Goal: Task Accomplishment & Management: Use online tool/utility

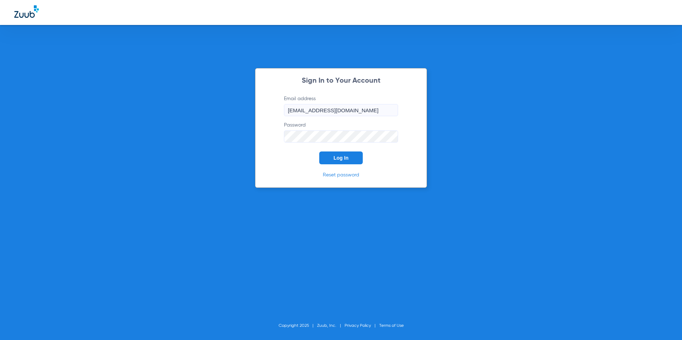
click at [335, 158] on span "Log In" at bounding box center [341, 158] width 15 height 6
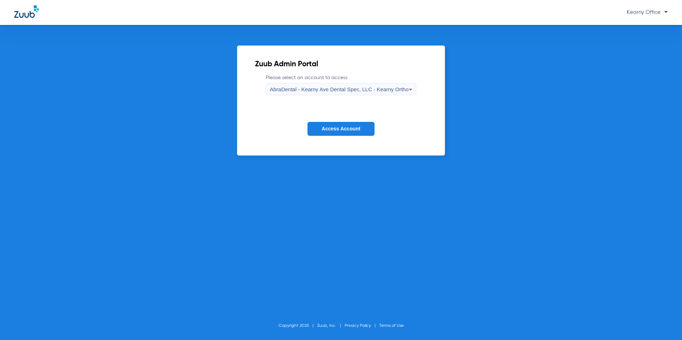
click at [363, 90] on span "AbraDental - Kearny Ave Dental Spec, LLC - Kearny Ortho" at bounding box center [339, 89] width 139 height 6
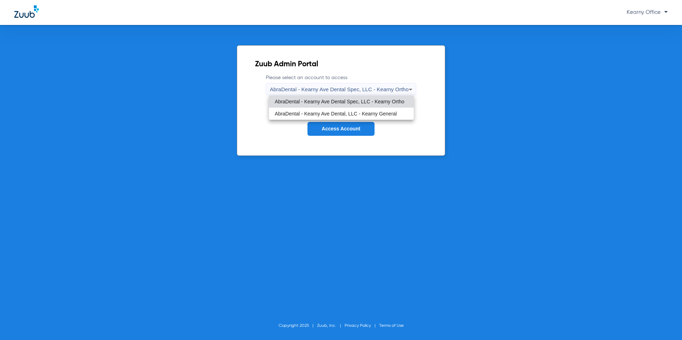
click at [354, 107] on mat-option "AbraDental - Kearny Ave Dental Spec, LLC - Kearny Ortho" at bounding box center [341, 102] width 145 height 12
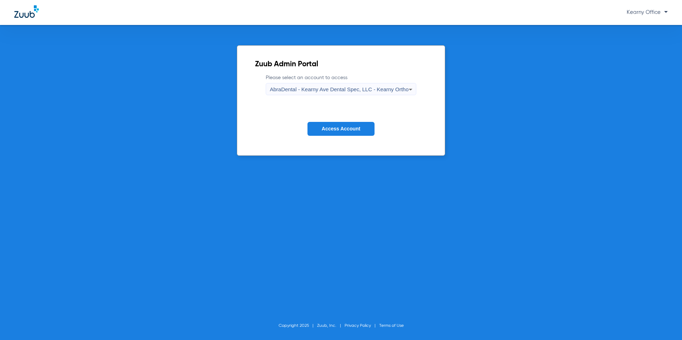
click at [358, 94] on div "AbraDental - Kearny Ave Dental Spec, LLC - Kearny Ortho" at bounding box center [339, 90] width 139 height 12
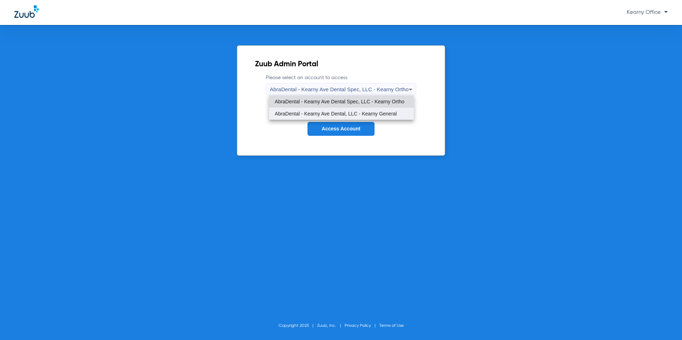
click at [352, 114] on span "AbraDental - Kearny Ave Dental, LLC - Kearny General" at bounding box center [336, 113] width 122 height 5
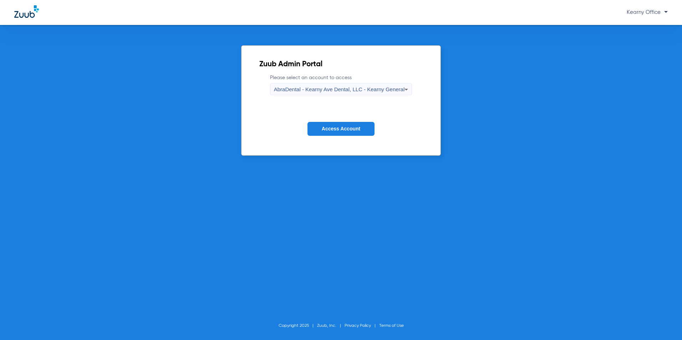
click at [343, 130] on span "Access Account" at bounding box center [341, 129] width 39 height 6
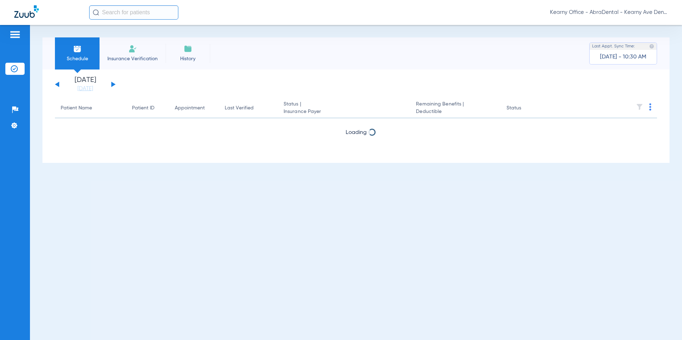
click at [141, 56] on span "Insurance Verification" at bounding box center [132, 58] width 55 height 7
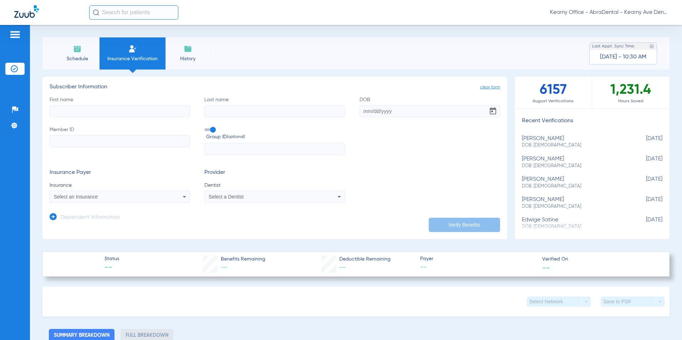
click at [70, 143] on input "Member ID" at bounding box center [120, 141] width 141 height 12
paste input "U96840601"
type input "U96840601"
click at [231, 147] on input "text" at bounding box center [274, 149] width 141 height 12
type input "3333194"
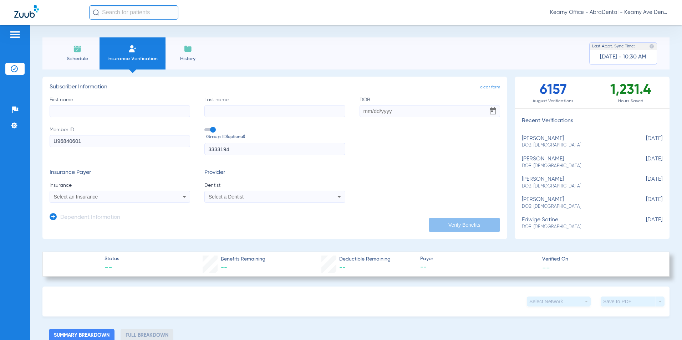
click at [85, 111] on input "First name" at bounding box center [120, 111] width 141 height 12
type input "[PERSON_NAME]"
type input "TESANTEZ"
type input "[DATE]"
click at [102, 199] on div "Select an Insurance" at bounding box center [107, 196] width 106 height 5
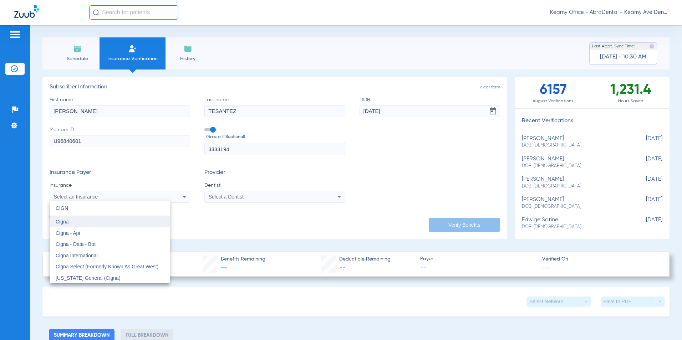
type input "CIGN"
click at [76, 223] on mat-option "Cigna" at bounding box center [110, 221] width 120 height 11
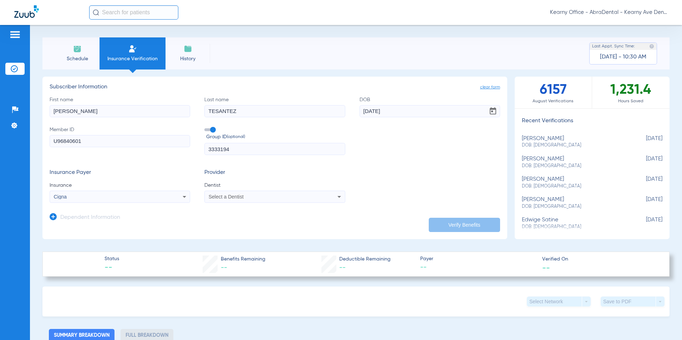
click at [217, 191] on app-form-autocomplete "Dentist Select a Dentist" at bounding box center [274, 192] width 141 height 21
click at [217, 195] on span "Select a Dentist" at bounding box center [226, 197] width 35 height 6
type input "[PERSON_NAME]"
click at [232, 222] on span "[PERSON_NAME]" at bounding box center [230, 222] width 42 height 6
click at [439, 232] on app-manual-verification-form "clear form Subscriber Information First name [PERSON_NAME] Last name TESANTEZ D…" at bounding box center [274, 158] width 465 height 163
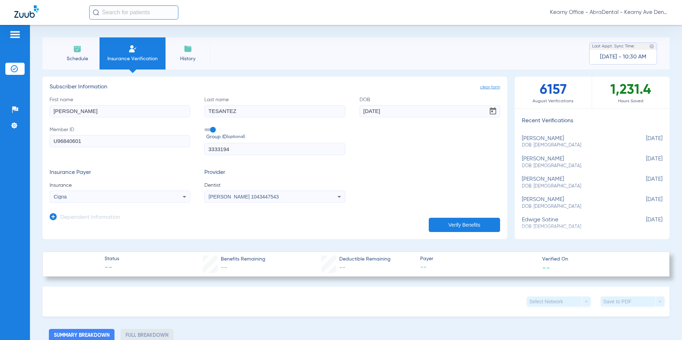
click at [440, 227] on button "Verify Benefits" at bounding box center [464, 225] width 71 height 14
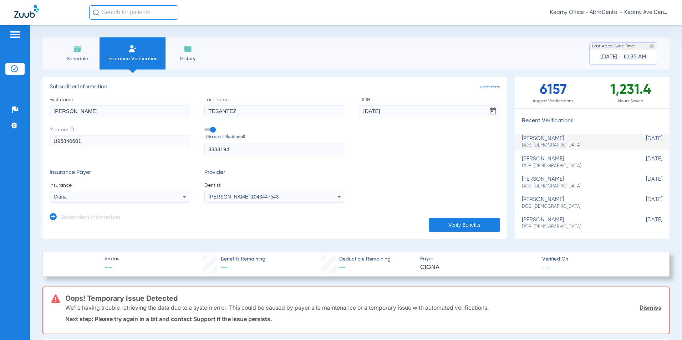
click at [212, 111] on input "TESANTEZ" at bounding box center [274, 111] width 141 height 12
click at [211, 111] on input "TESANTEZ" at bounding box center [274, 111] width 141 height 12
type input "[PERSON_NAME]"
click at [465, 223] on button "Verify Benefits" at bounding box center [464, 225] width 71 height 14
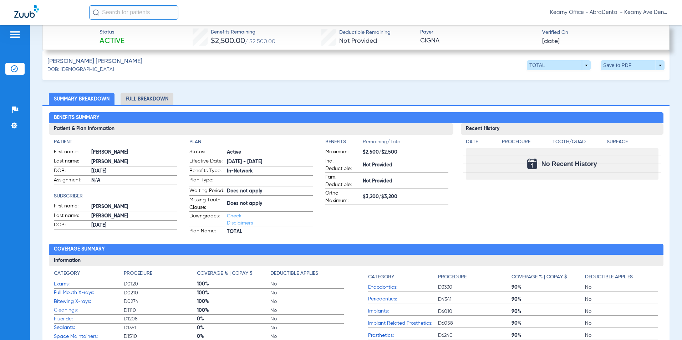
scroll to position [214, 0]
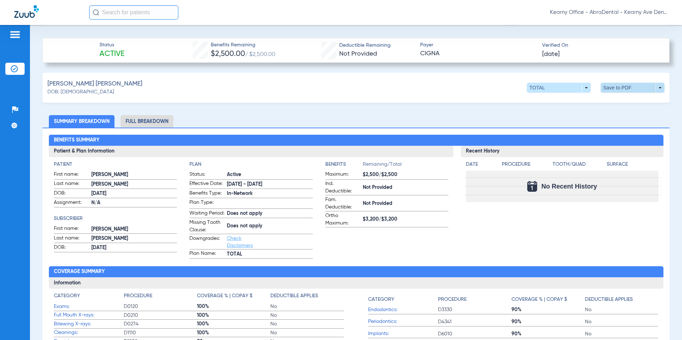
click at [616, 86] on span at bounding box center [633, 88] width 64 height 10
click at [580, 104] on span "Save to PDF" at bounding box center [574, 101] width 28 height 5
click at [142, 125] on li "Full Breakdown" at bounding box center [147, 121] width 53 height 12
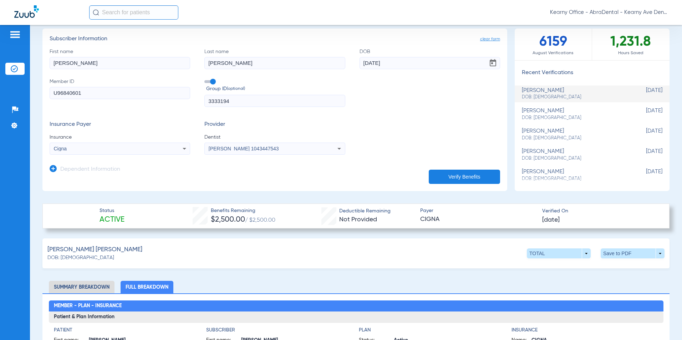
scroll to position [36, 0]
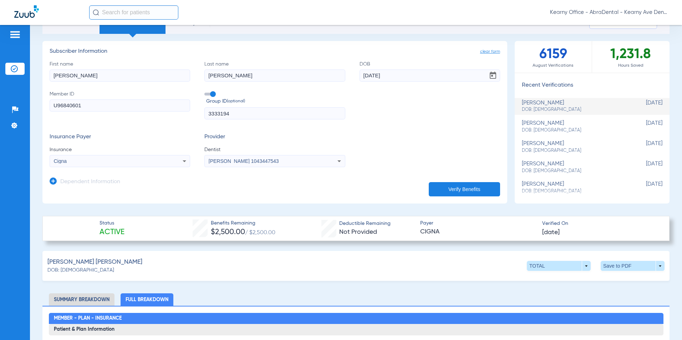
click at [49, 105] on app-manual-verification-form "clear form Subscriber Information First name [PERSON_NAME] Last name [PERSON_NA…" at bounding box center [274, 122] width 465 height 163
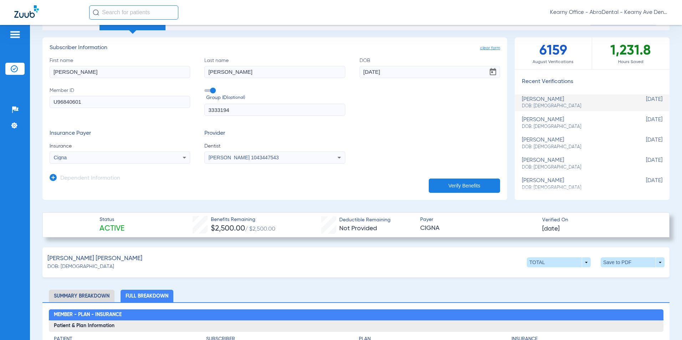
scroll to position [0, 0]
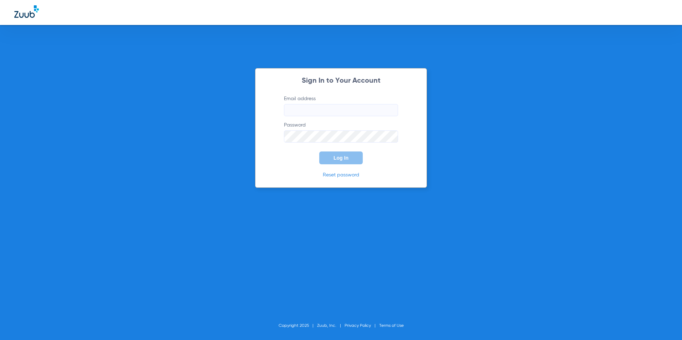
type input "[EMAIL_ADDRESS][DOMAIN_NAME]"
click at [0, 111] on html "Sign In to Your Account Email address [EMAIL_ADDRESS][DOMAIN_NAME] Password Log…" at bounding box center [341, 170] width 682 height 340
click at [340, 156] on span "Log In" at bounding box center [341, 158] width 15 height 6
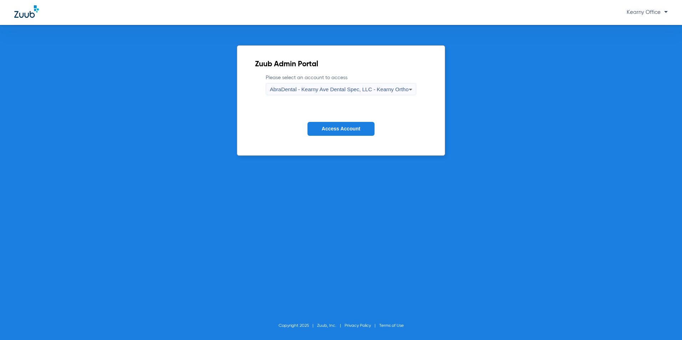
click at [371, 90] on span "AbraDental - Kearny Ave Dental Spec, LLC - Kearny Ortho" at bounding box center [339, 89] width 139 height 6
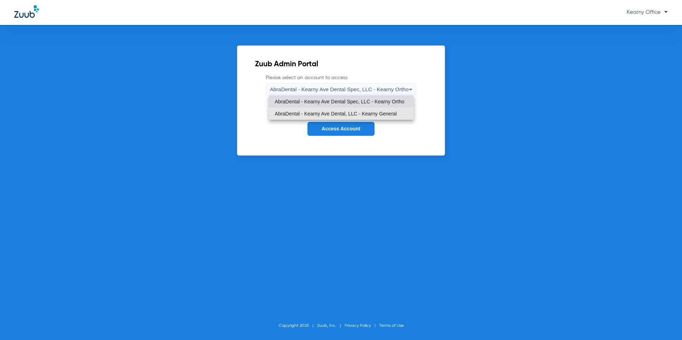
drag, startPoint x: 376, startPoint y: 116, endPoint x: 372, endPoint y: 116, distance: 3.6
click at [376, 116] on span "AbraDental - Kearny Ave Dental, LLC - Kearny General" at bounding box center [336, 113] width 122 height 5
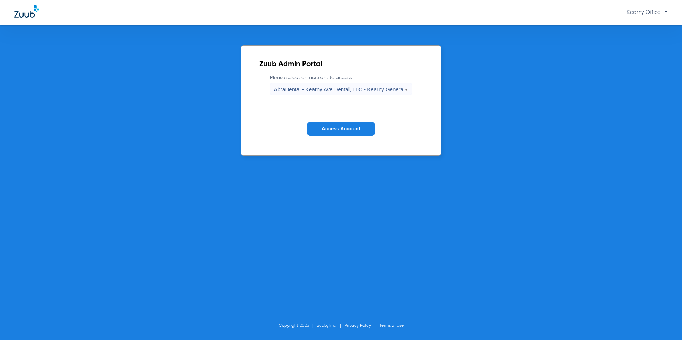
click at [329, 133] on button "Access Account" at bounding box center [341, 129] width 67 height 14
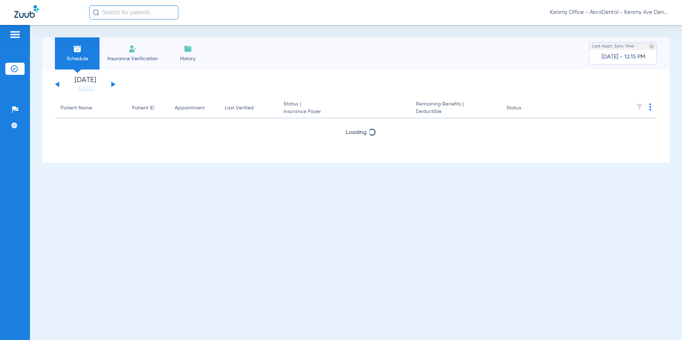
click at [145, 46] on li "Insurance Verification" at bounding box center [133, 53] width 66 height 32
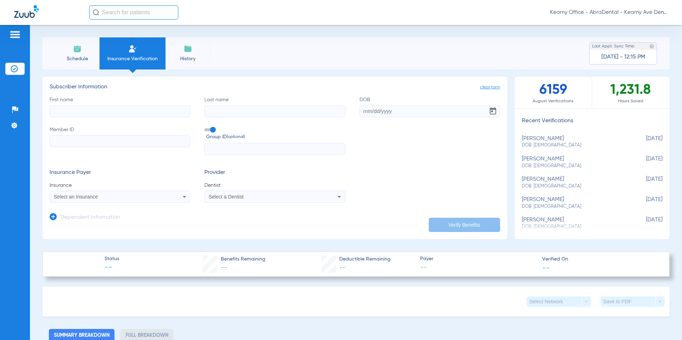
click at [71, 142] on input "Member ID" at bounding box center [120, 141] width 141 height 12
paste input "243104382220-01"
type input "243104382220"
click at [73, 112] on input "First name" at bounding box center [120, 111] width 141 height 12
paste input "REMI"
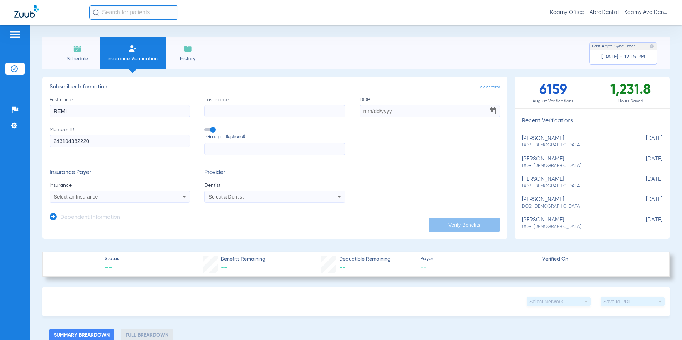
type input "REMI"
click at [243, 110] on input "Last name" at bounding box center [274, 111] width 141 height 12
paste input "[PERSON_NAME]"
type input "[PERSON_NAME]"
click at [364, 117] on input "DOB" at bounding box center [430, 111] width 141 height 12
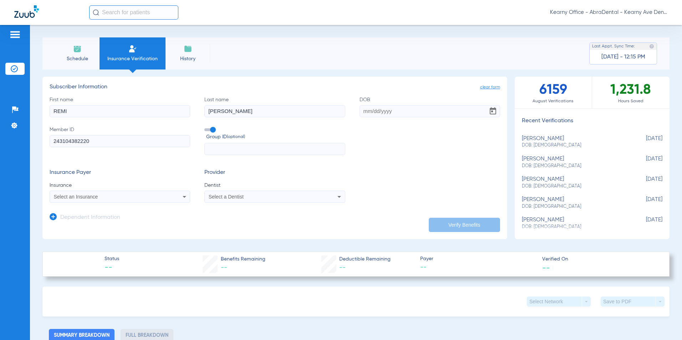
click at [368, 110] on input "DOB" at bounding box center [430, 111] width 141 height 12
type input "[DATE]"
click at [130, 194] on div "Select an Insurance" at bounding box center [120, 197] width 140 height 9
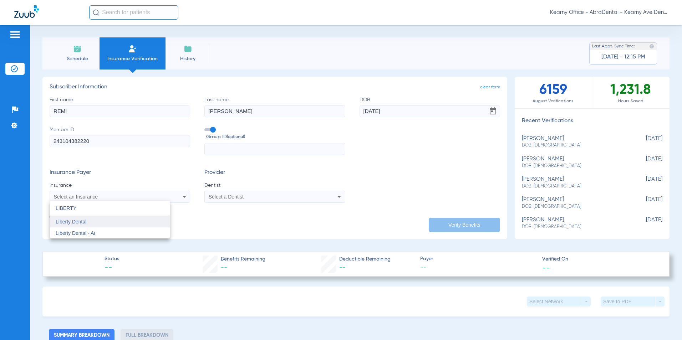
type input "LIBERTY"
click at [52, 221] on mat-option "Liberty Dental" at bounding box center [110, 221] width 120 height 11
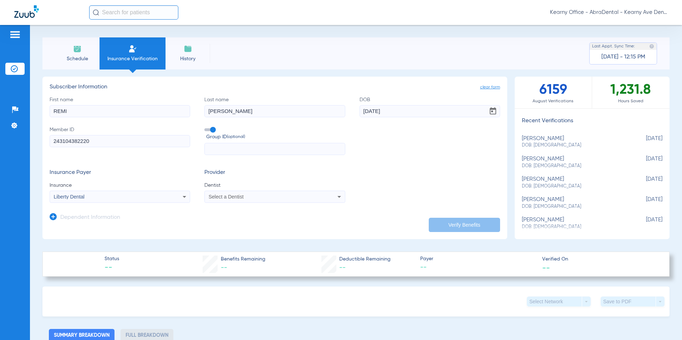
click at [227, 197] on span "Select a Dentist" at bounding box center [226, 197] width 35 height 6
type input "P"
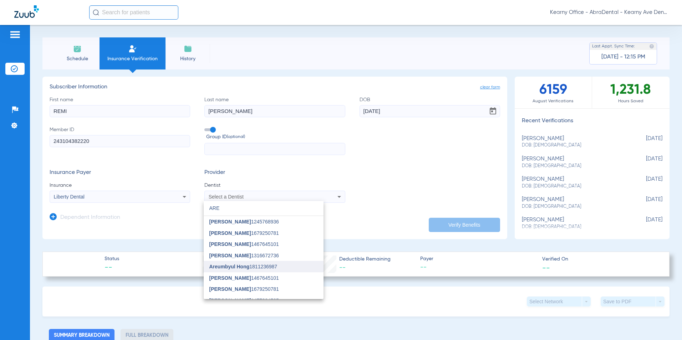
type input "ARE"
click at [236, 265] on span "Areumbyul Hong" at bounding box center [229, 267] width 40 height 6
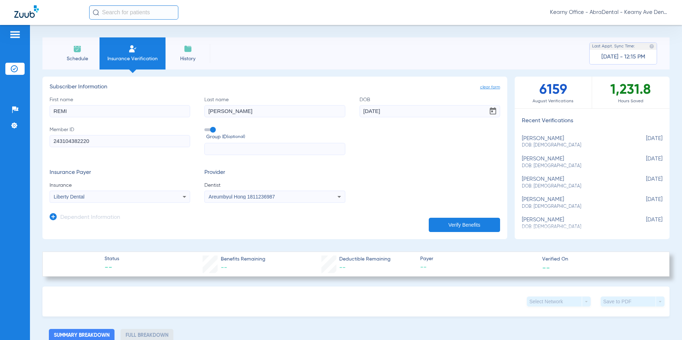
click at [451, 225] on button "Verify Benefits" at bounding box center [464, 225] width 71 height 14
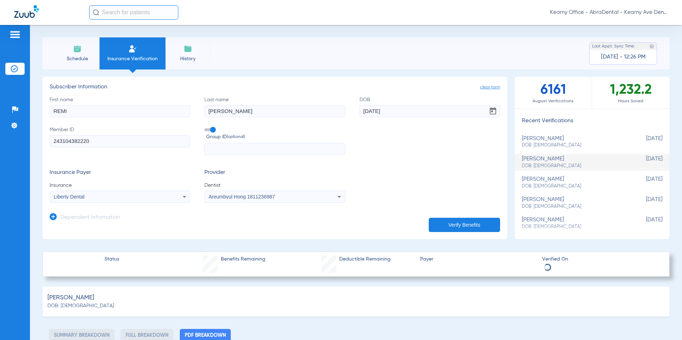
select select "page-width"
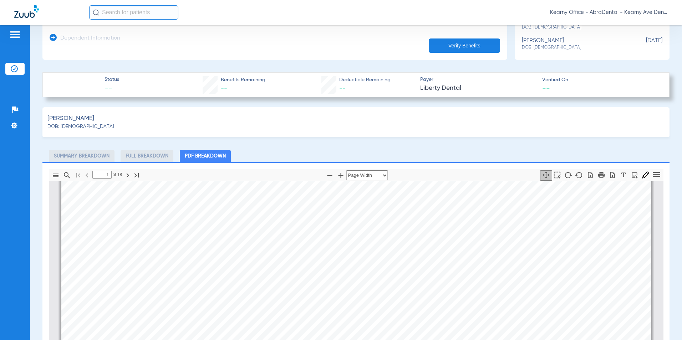
scroll to position [250, 0]
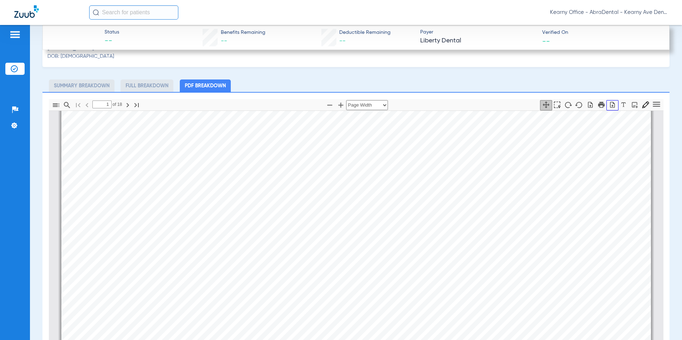
click at [610, 105] on icon "button" at bounding box center [612, 105] width 5 height 6
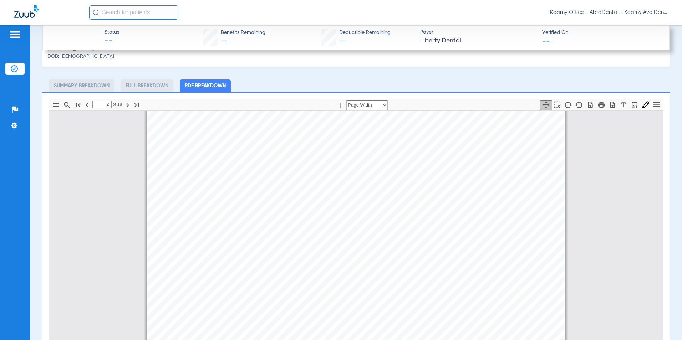
scroll to position [503, 0]
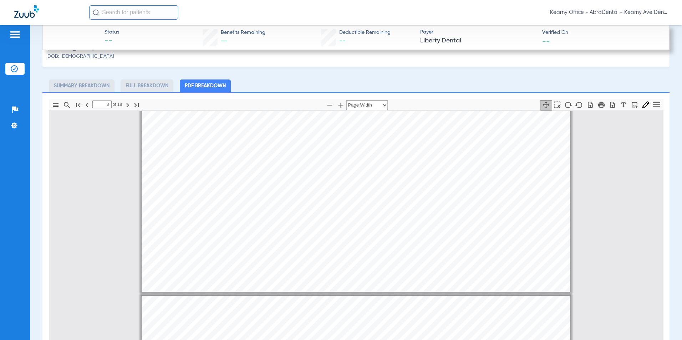
type input "4"
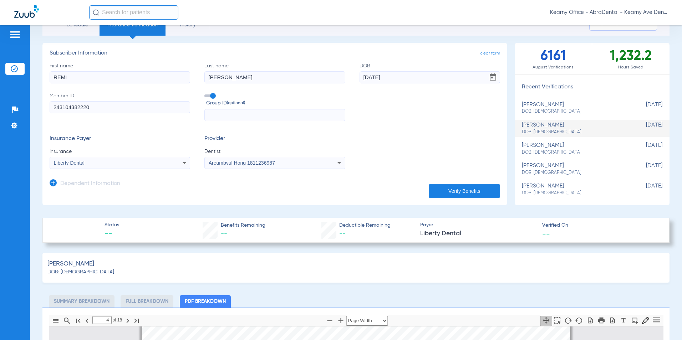
scroll to position [0, 0]
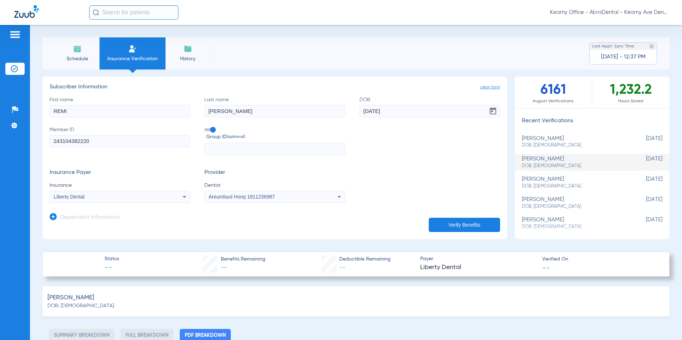
drag, startPoint x: 104, startPoint y: 113, endPoint x: 15, endPoint y: 116, distance: 89.3
click at [16, 116] on div "Patients Insurance Verification Setup Help Center Settings Schedule Insurance V…" at bounding box center [341, 195] width 682 height 340
type input "LEVI"
drag, startPoint x: 396, startPoint y: 110, endPoint x: 226, endPoint y: 113, distance: 171.0
click at [233, 111] on div "First name [PERSON_NAME] Last name [PERSON_NAME] [DEMOGRAPHIC_DATA] Member ID 2…" at bounding box center [275, 125] width 451 height 59
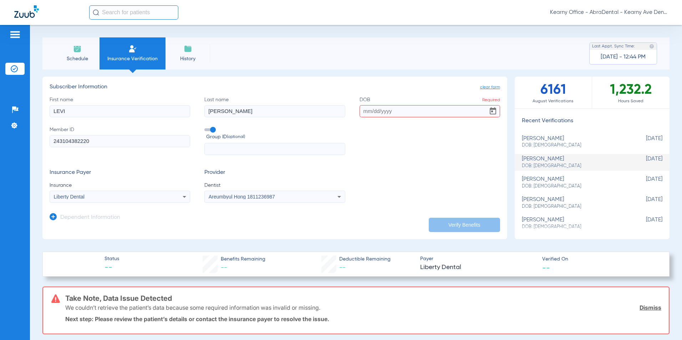
paste input "[DATE]"
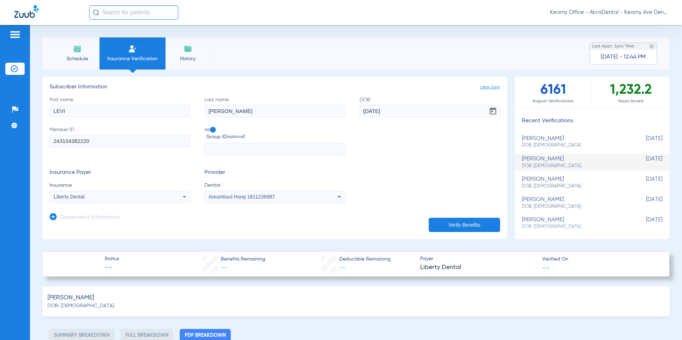
type input "[DATE]"
drag, startPoint x: 110, startPoint y: 143, endPoint x: 0, endPoint y: 148, distance: 109.6
click at [2, 149] on div "Patients Insurance Verification Setup Help Center Settings Schedule Insurance V…" at bounding box center [341, 195] width 682 height 340
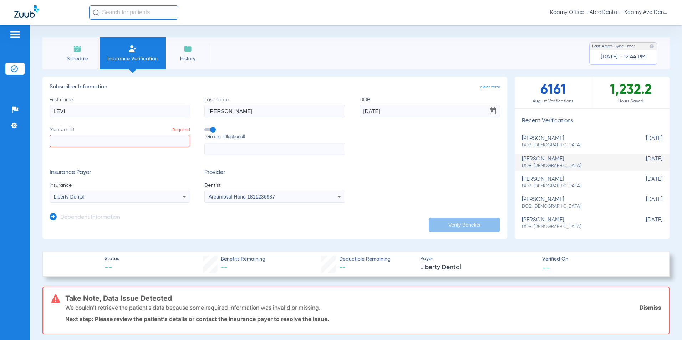
click at [71, 138] on input "Member ID Required" at bounding box center [120, 141] width 141 height 12
paste input "243104382221-01"
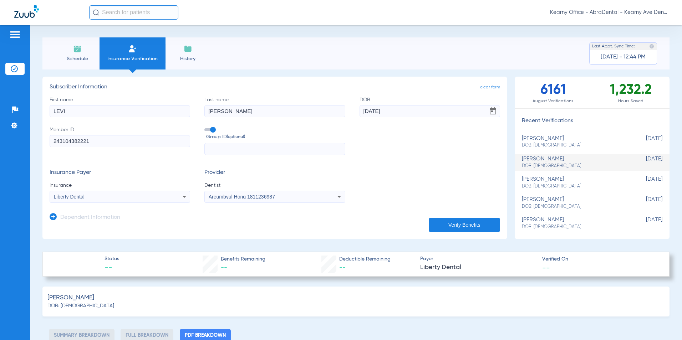
type input "243104382221"
click at [261, 201] on div "Areumbyul Hong 1811236987" at bounding box center [275, 197] width 140 height 9
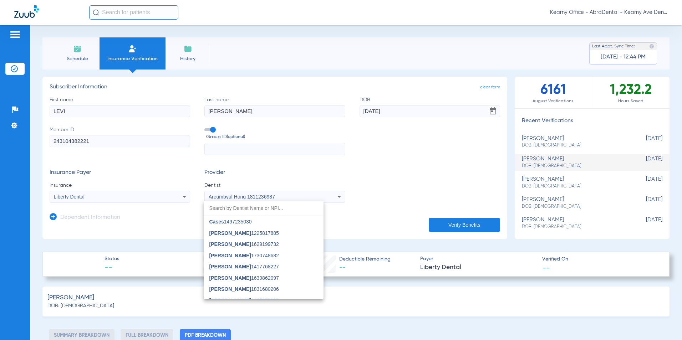
scroll to position [1300, 0]
type input "T"
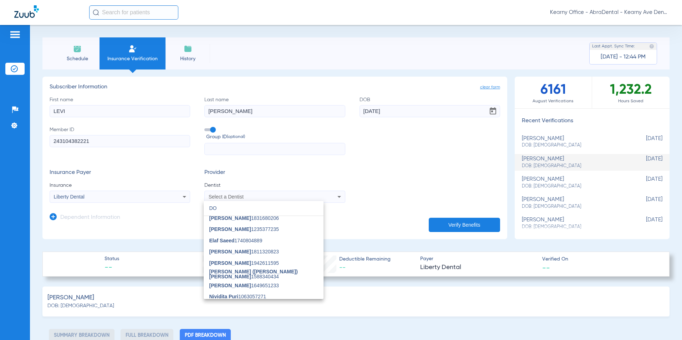
scroll to position [0, 0]
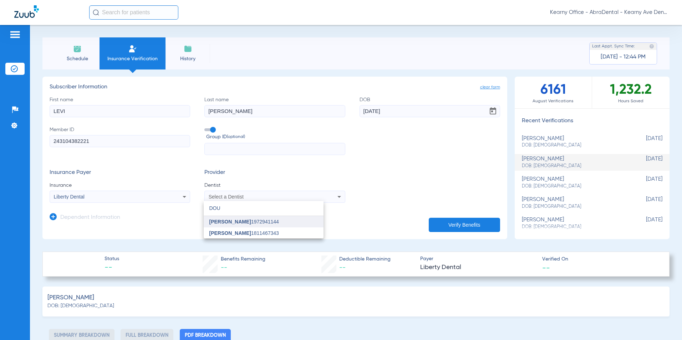
type input "DOU"
click at [230, 222] on span "[PERSON_NAME]" at bounding box center [230, 222] width 42 height 6
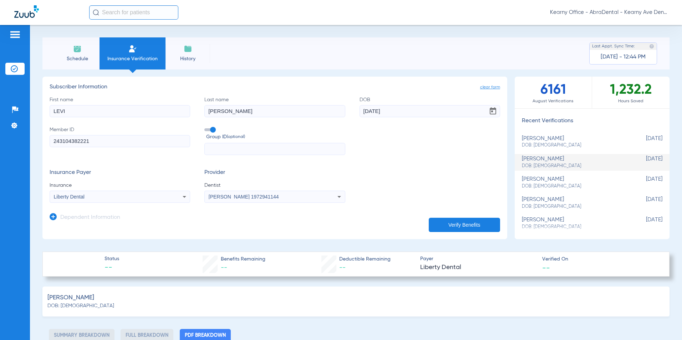
click at [458, 222] on button "Verify Benefits" at bounding box center [464, 225] width 71 height 14
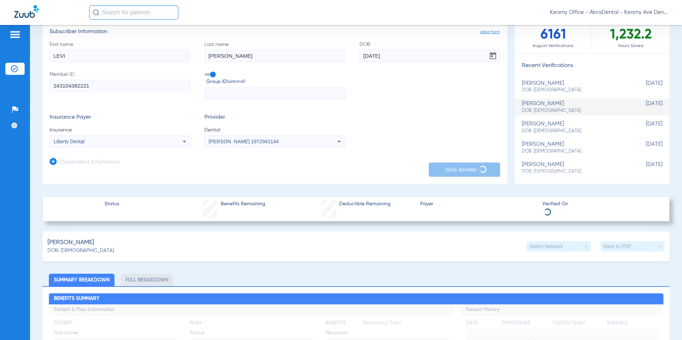
scroll to position [71, 0]
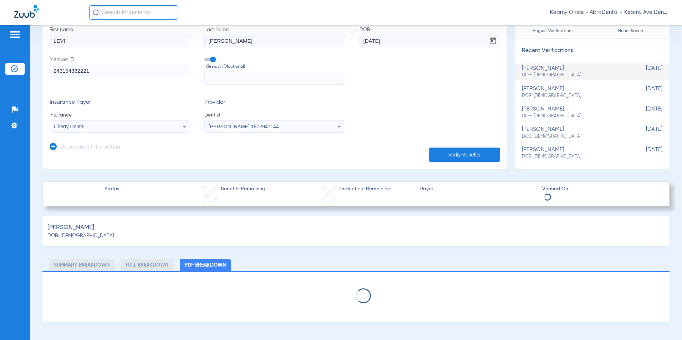
select select "page-width"
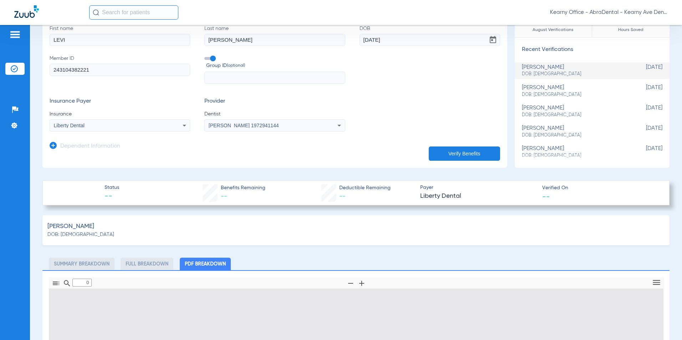
type input "1"
